Goal: Task Accomplishment & Management: Use online tool/utility

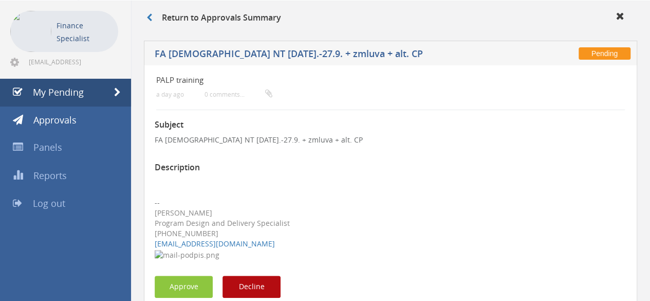
click at [521, 232] on div "[PHONE_NUMBER]" at bounding box center [391, 233] width 472 height 10
click at [186, 290] on button "Approve" at bounding box center [184, 286] width 58 height 22
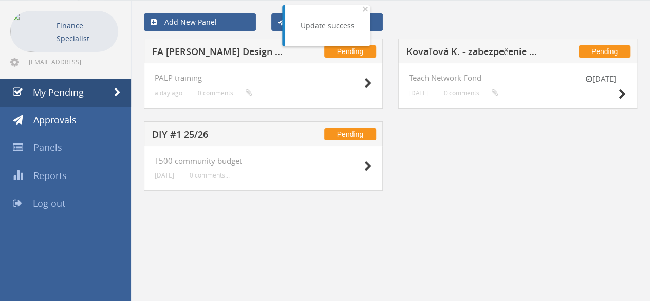
click at [232, 48] on h5 "FA [PERSON_NAME] Design Thinking - NT Sept." at bounding box center [219, 53] width 134 height 13
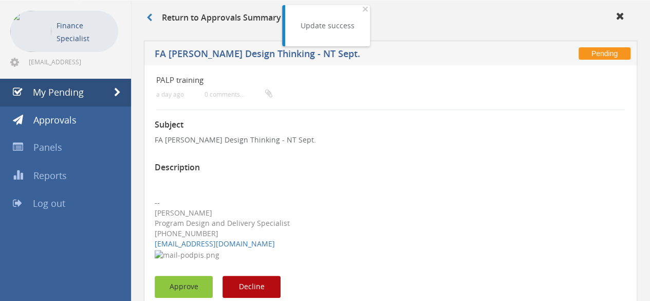
click at [178, 288] on button "Approve" at bounding box center [184, 286] width 58 height 22
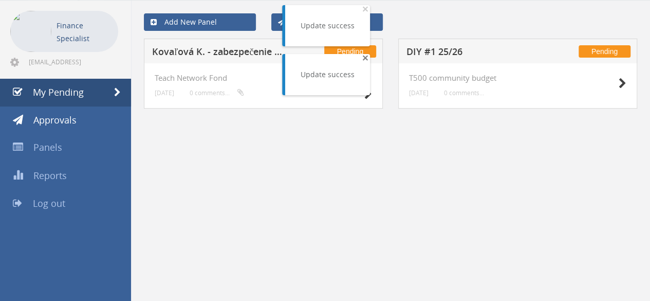
click at [364, 59] on span "×" at bounding box center [365, 57] width 6 height 14
click at [362, 8] on span "×" at bounding box center [365, 9] width 6 height 14
